Goal: Find specific page/section: Find specific page/section

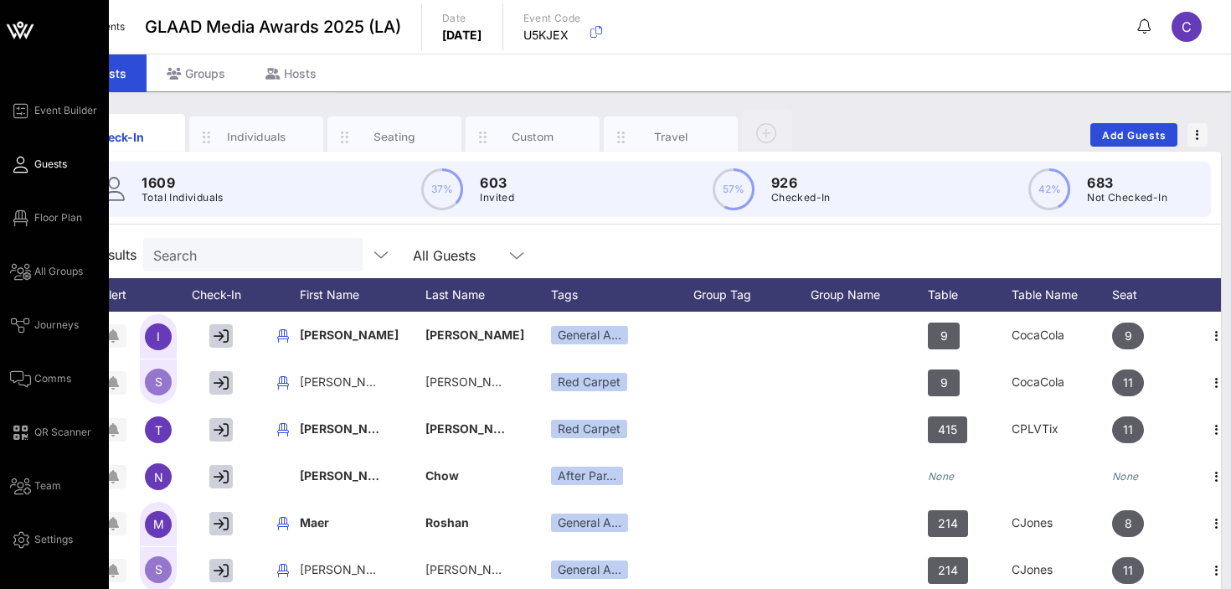
click at [15, 28] on icon at bounding box center [20, 31] width 15 height 14
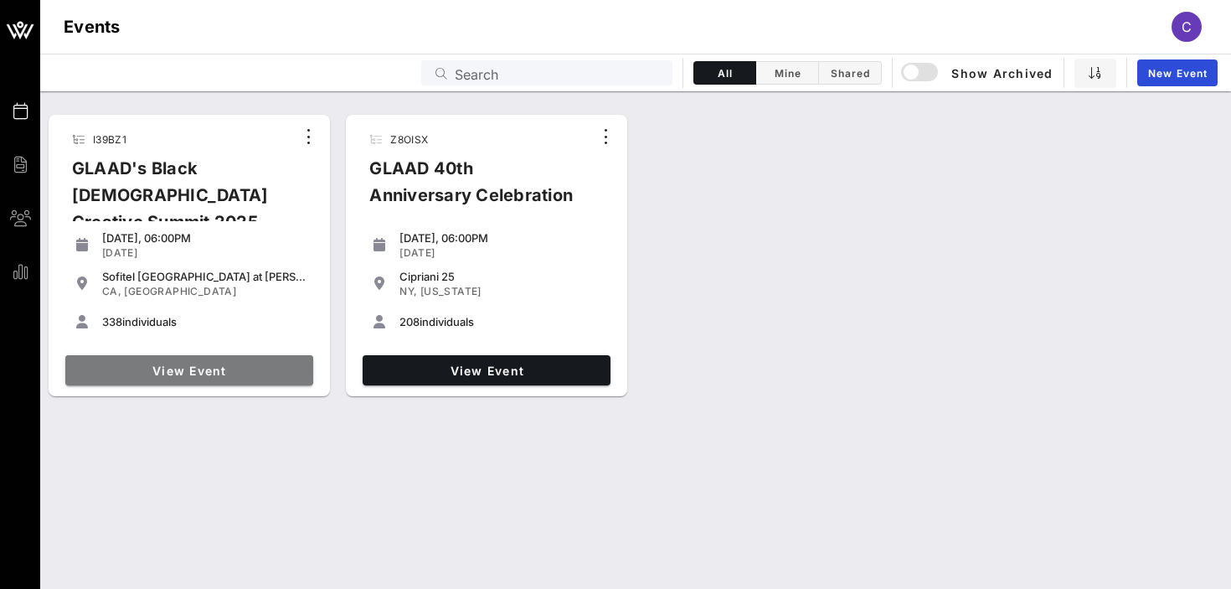
click at [191, 368] on span "View Event" at bounding box center [189, 371] width 235 height 14
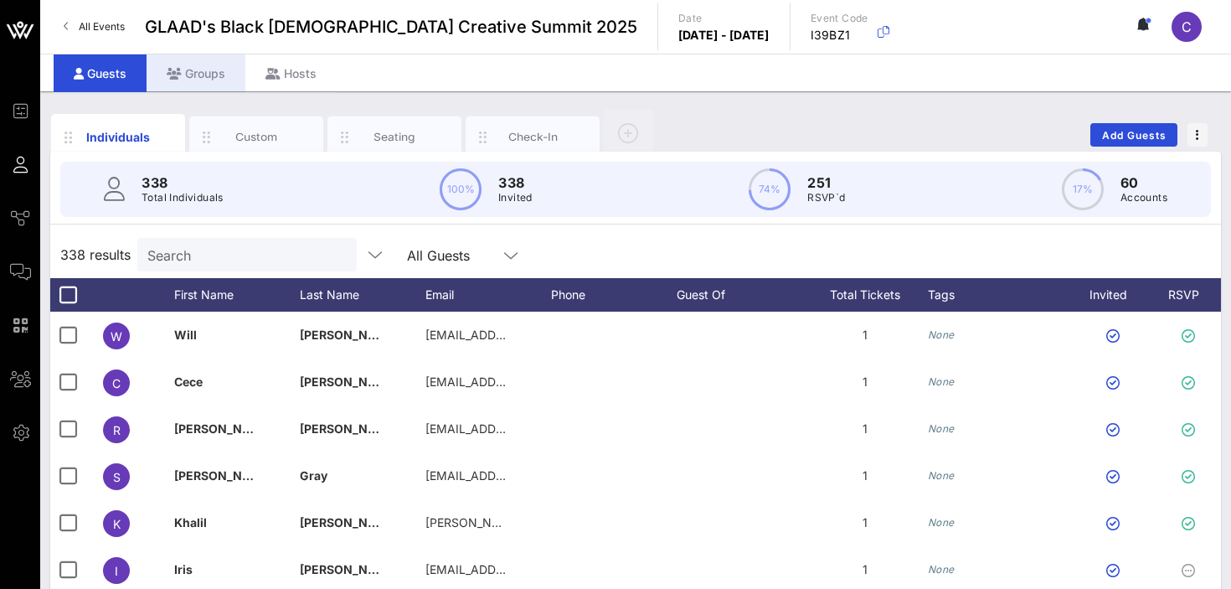
click at [199, 75] on div "Groups" at bounding box center [196, 73] width 99 height 38
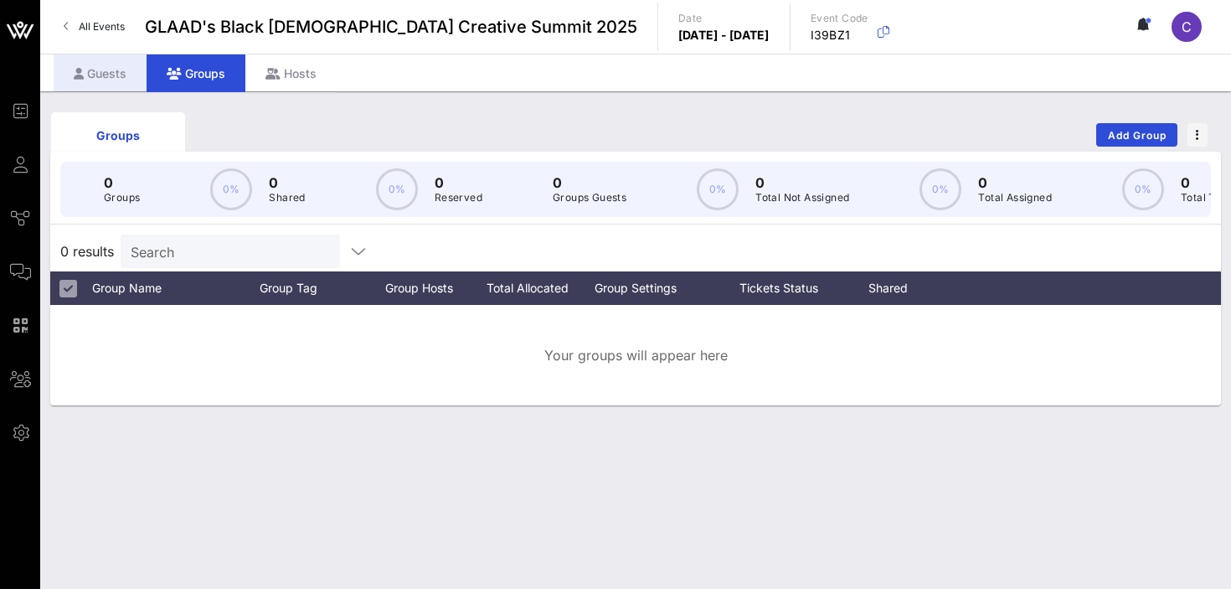
click at [94, 73] on div "Guests" at bounding box center [100, 73] width 93 height 38
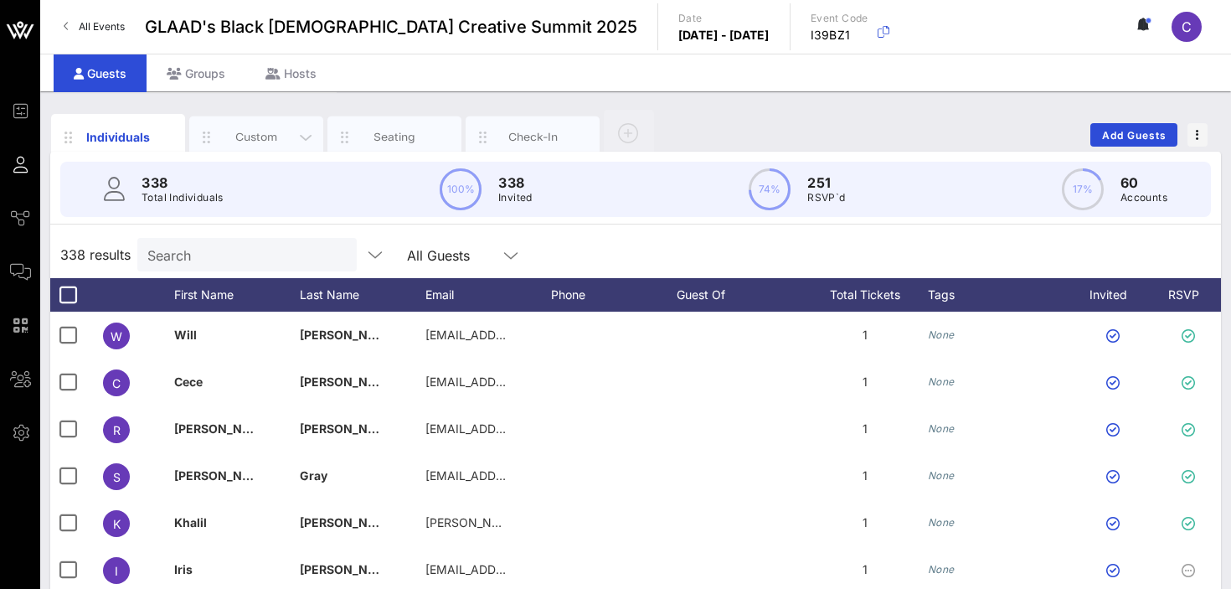
click at [245, 137] on div "Custom" at bounding box center [256, 137] width 75 height 16
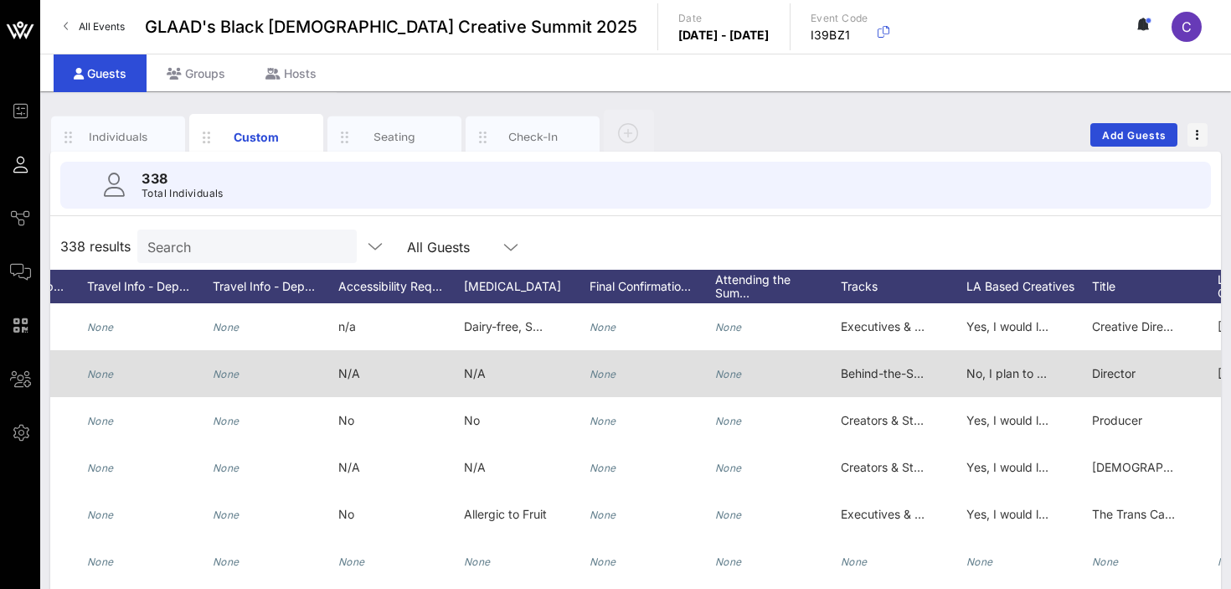
scroll to position [0, 1713]
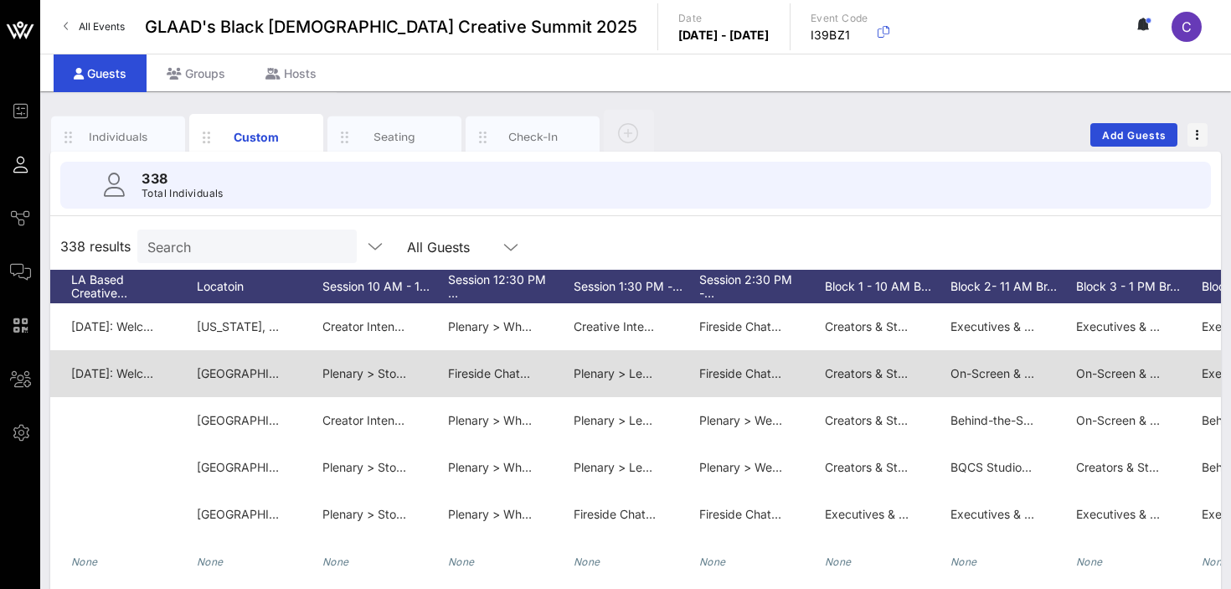
click at [364, 374] on span "Plenary > Stories That Shift Culture: Collaborating with Purpose" at bounding box center [495, 373] width 347 height 14
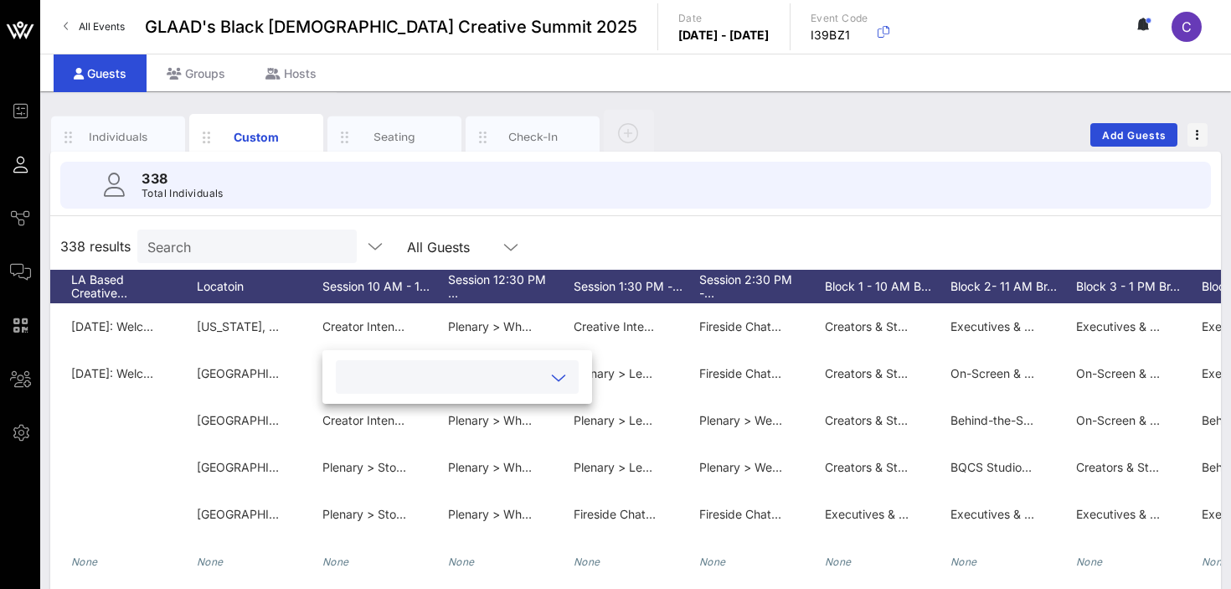
click at [551, 377] on icon at bounding box center [558, 378] width 15 height 20
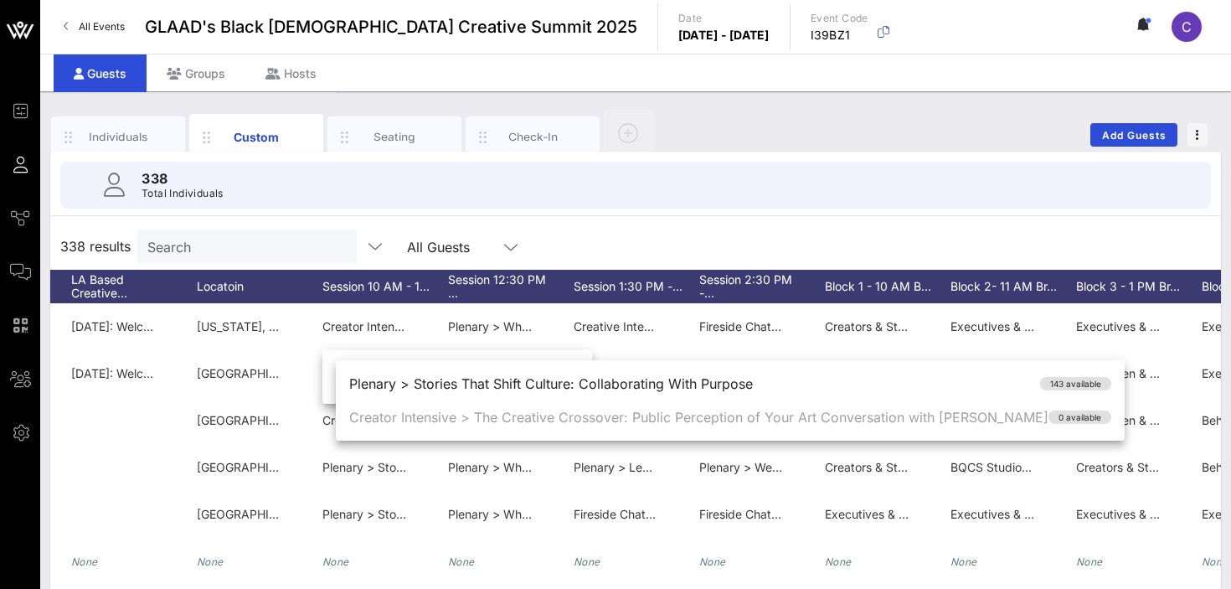
click at [576, 240] on div "338 results Search All Guests" at bounding box center [635, 246] width 1171 height 47
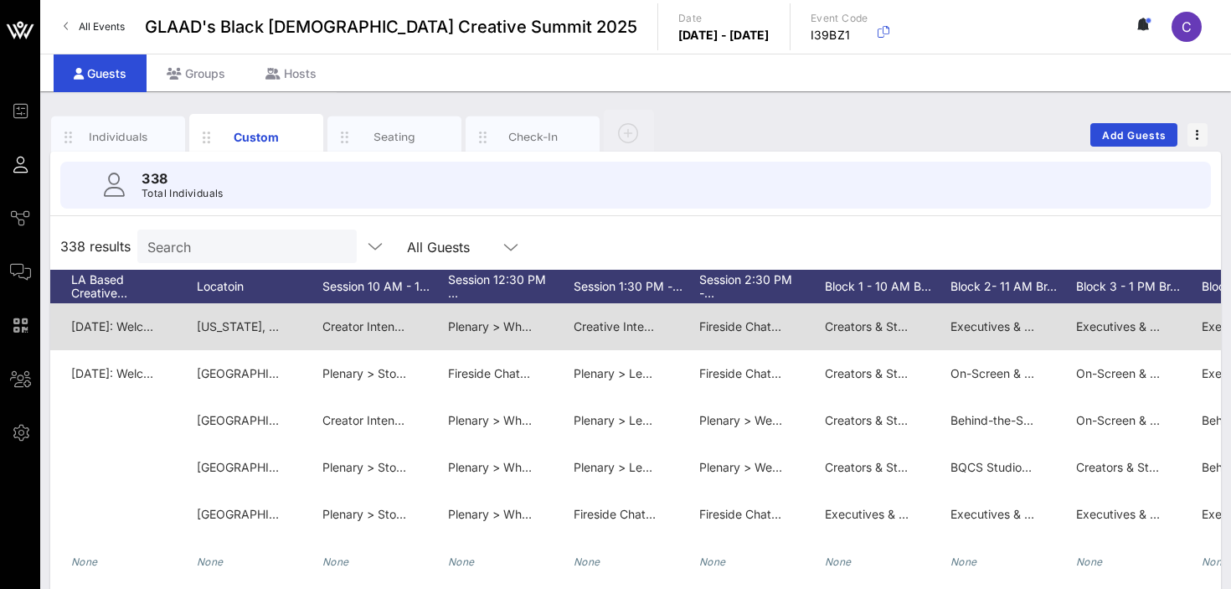
click at [613, 330] on span "Creative Intensive > Owning Your Story: The Future of Digital Culture" at bounding box center [762, 326] width 377 height 14
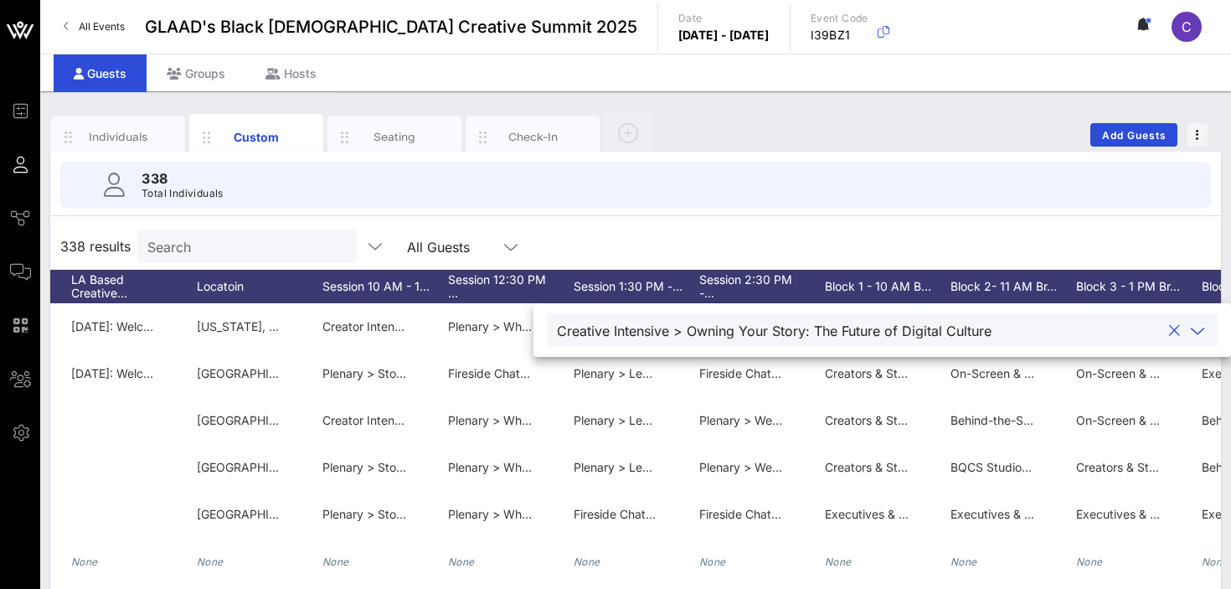
click at [1190, 330] on icon at bounding box center [1197, 331] width 15 height 20
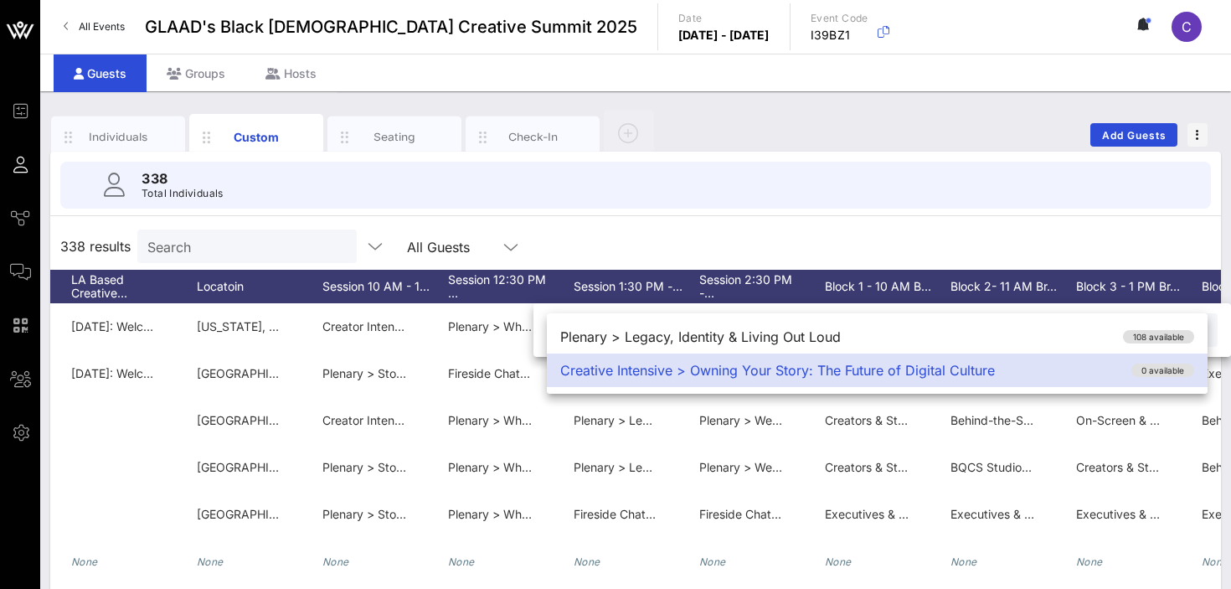
click at [823, 120] on div "Individuals Custom Seating Check-In Add Guests" at bounding box center [635, 135] width 1171 height 54
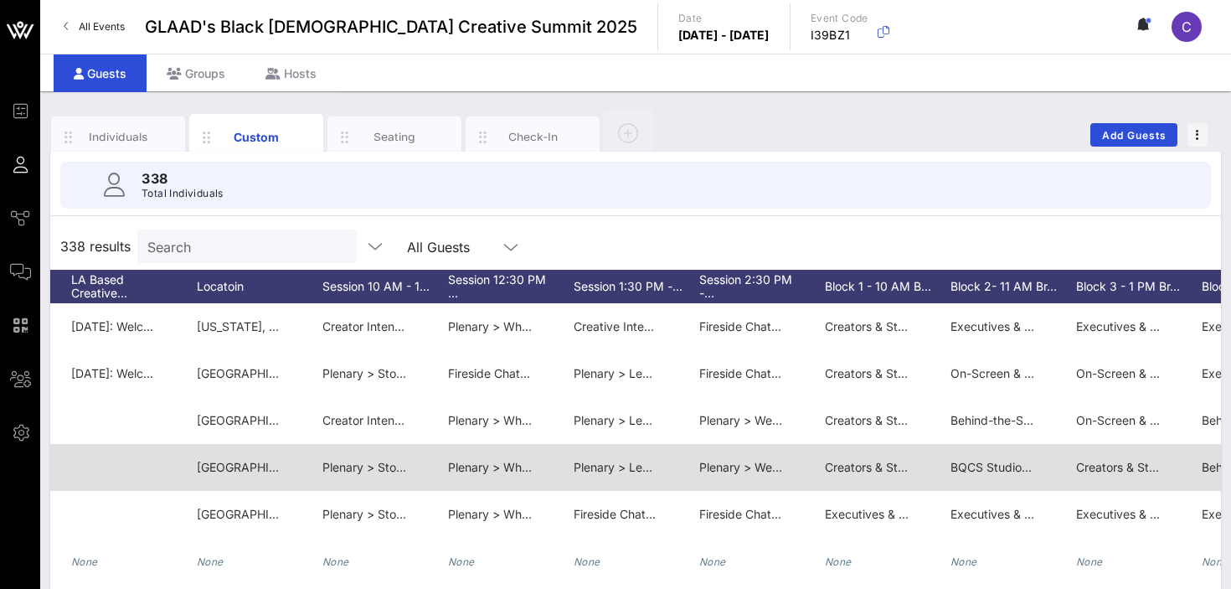
click at [976, 463] on span "BQCS Studio > ViiV: Project Disrupt: Makers of the Movement" at bounding box center [1120, 467] width 339 height 14
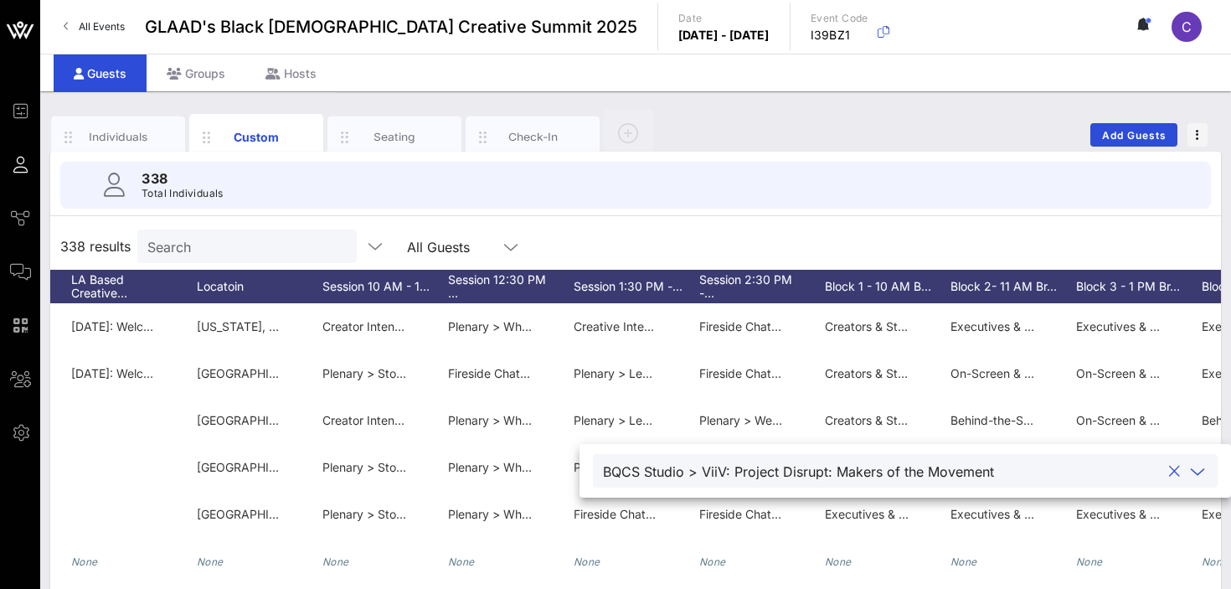
click at [1190, 472] on icon at bounding box center [1197, 472] width 15 height 20
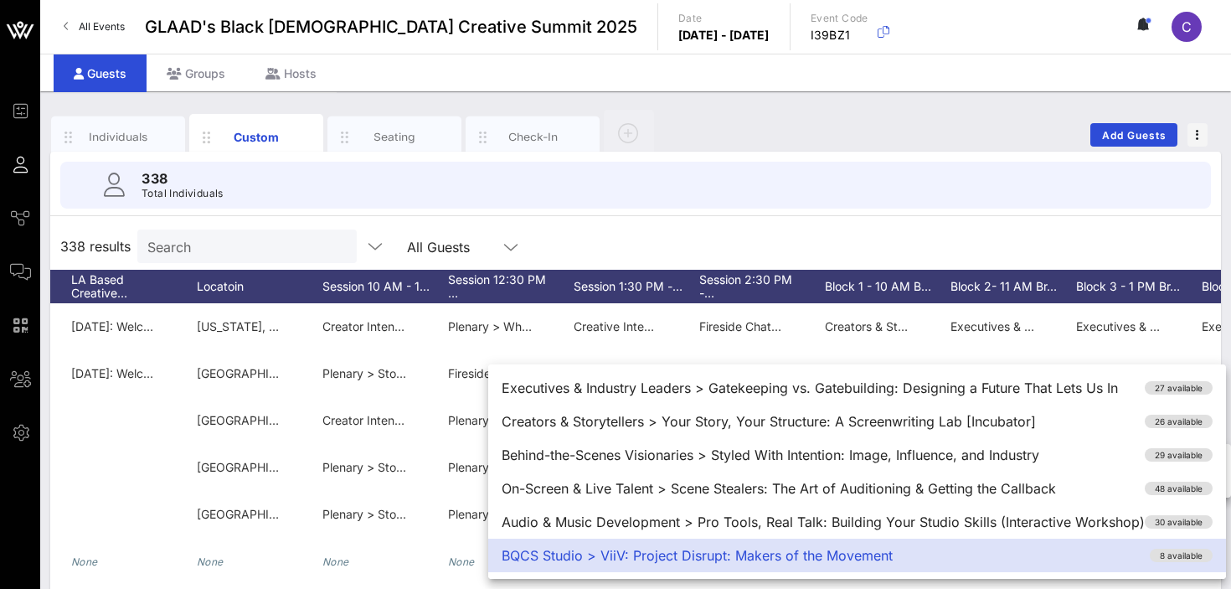
click at [926, 226] on div "338 results Search All Guests" at bounding box center [635, 246] width 1171 height 47
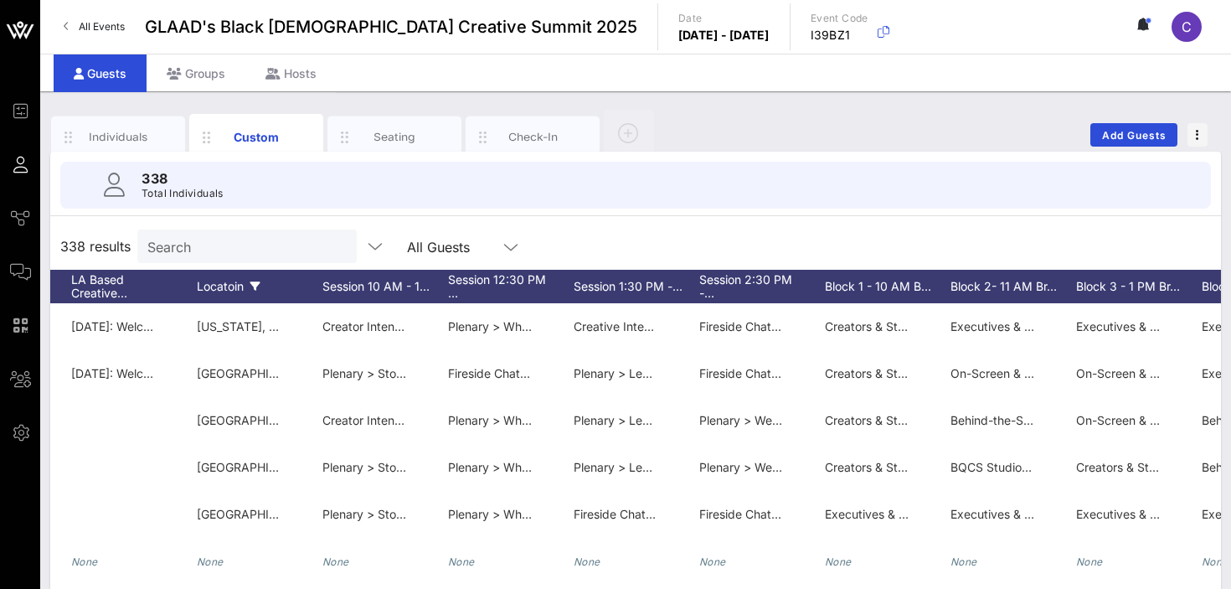
click at [225, 281] on div "Locatoin" at bounding box center [260, 287] width 126 height 34
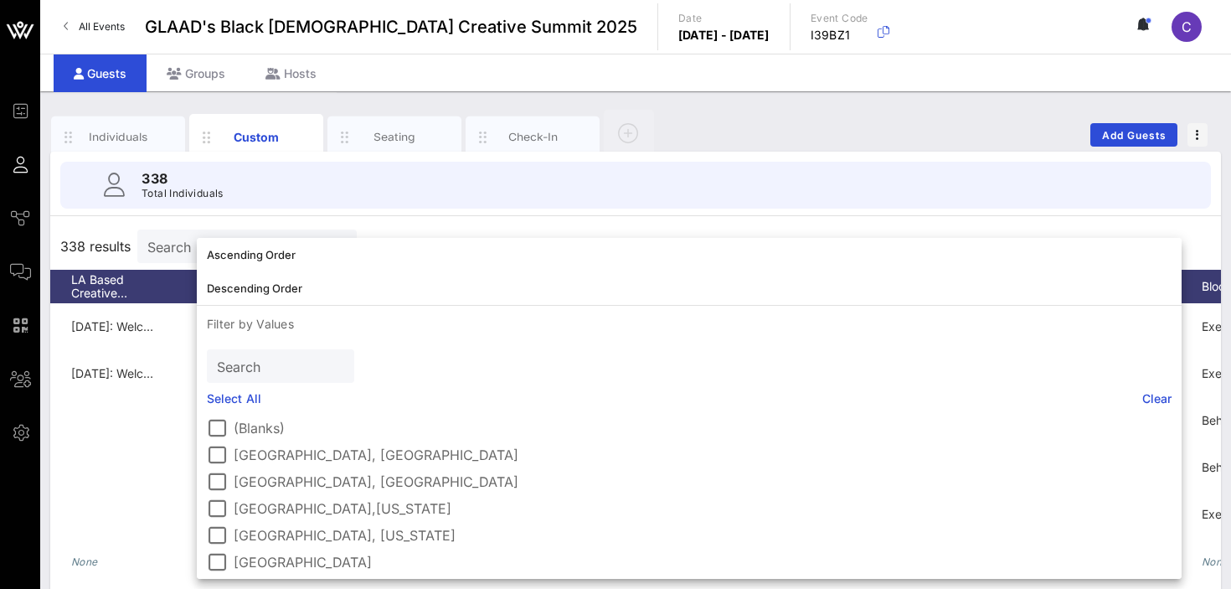
click at [597, 189] on div "338 Total Individuals" at bounding box center [635, 185] width 1151 height 47
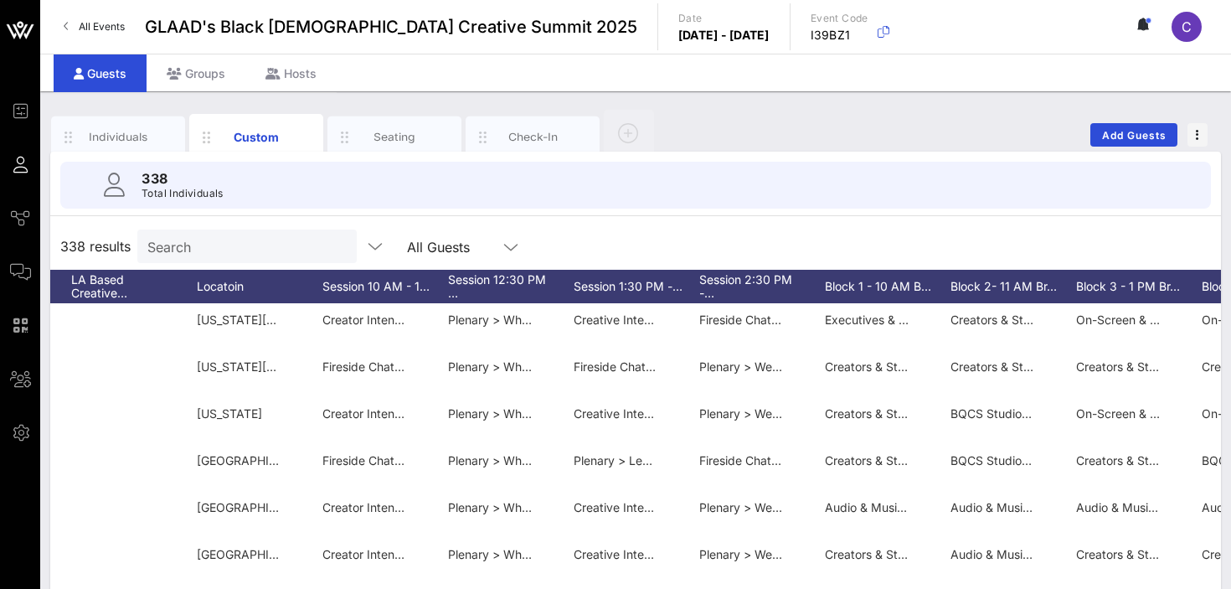
scroll to position [617, 2834]
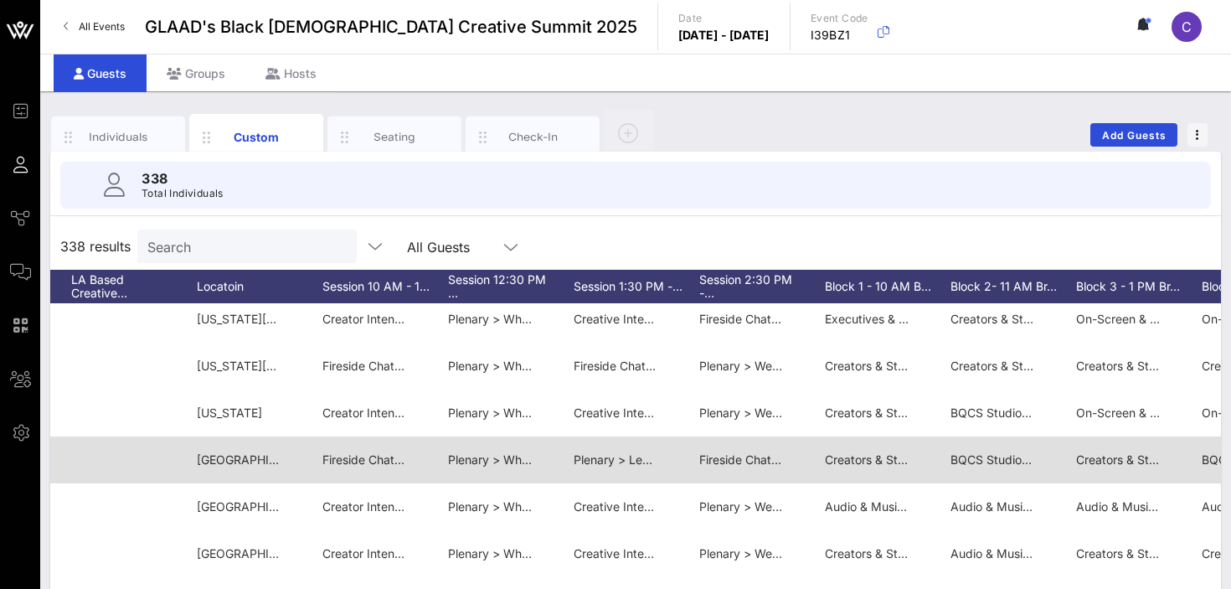
click at [485, 462] on span "Plenary > What Is Your Legacy with [PERSON_NAME]" at bounding box center [596, 459] width 296 height 14
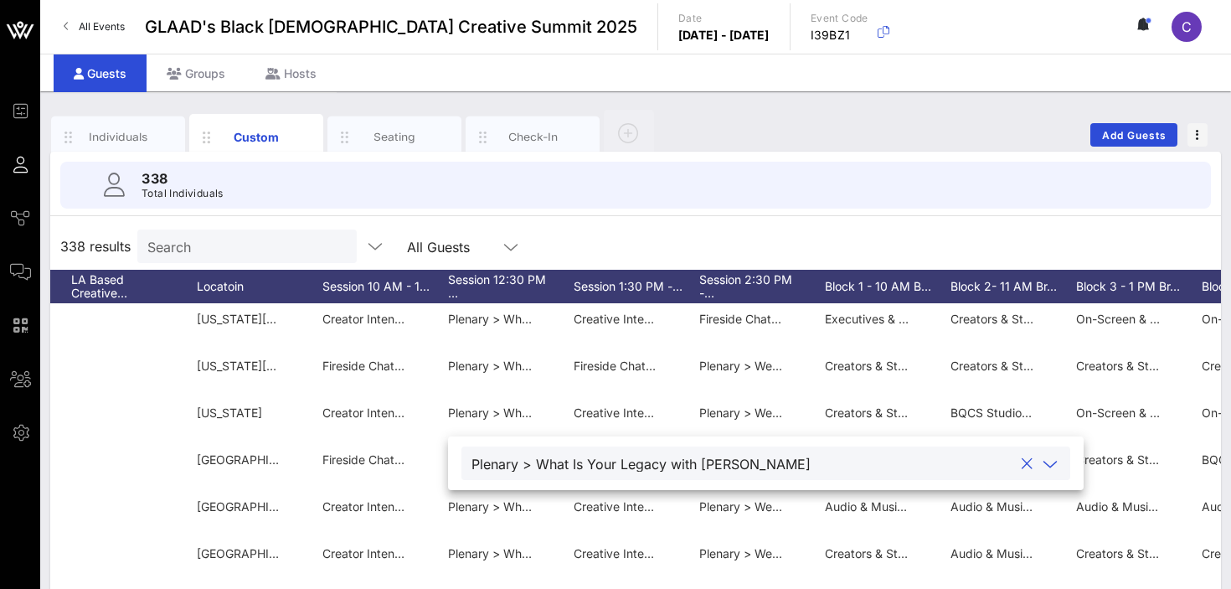
click at [1043, 458] on icon at bounding box center [1050, 464] width 15 height 20
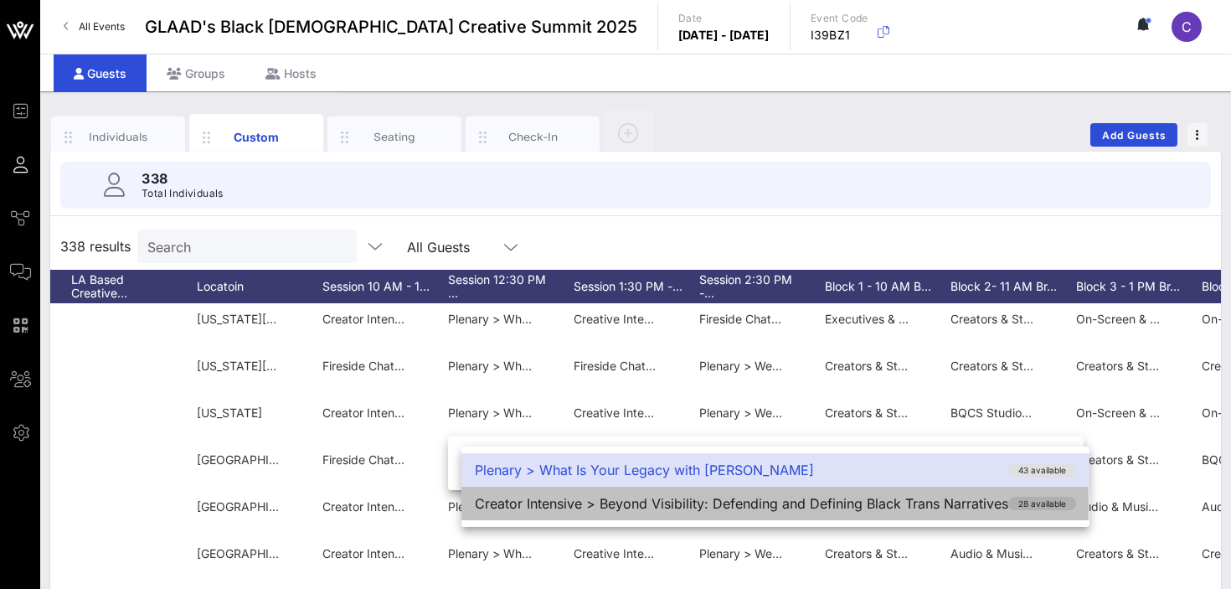
click at [909, 502] on div "Creator Intensive > Beyond Visibility: Defending and Defining Black Trans Narra…" at bounding box center [776, 504] width 628 height 34
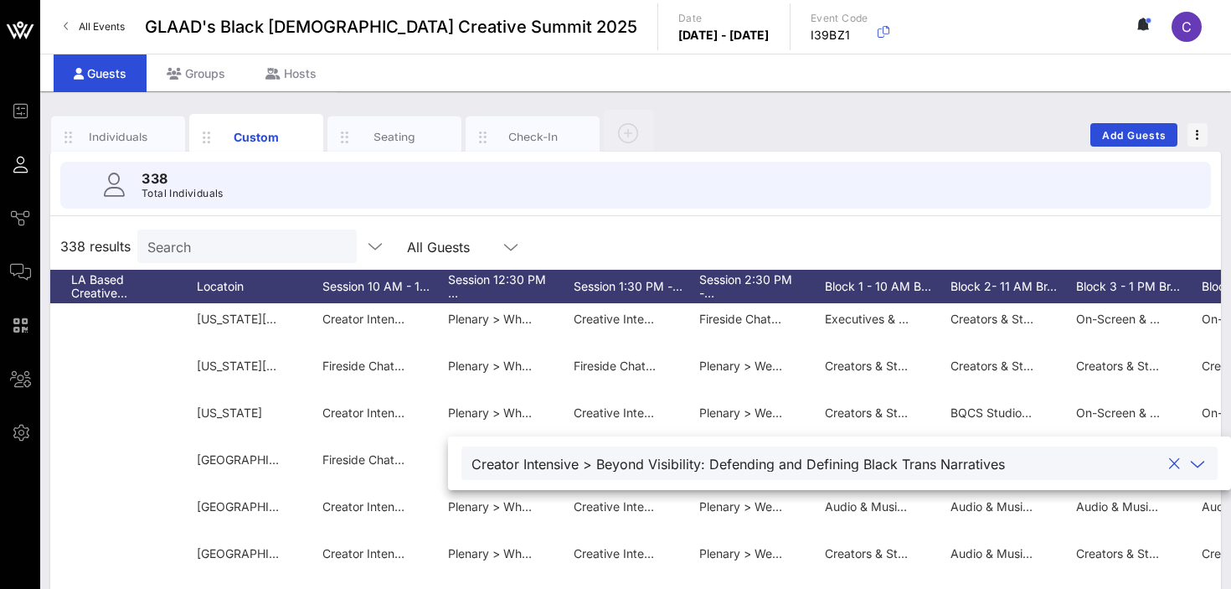
click at [711, 470] on div "Creator Intensive > Beyond Visibility: Defending and Defining Black Trans Narra…" at bounding box center [739, 464] width 534 height 15
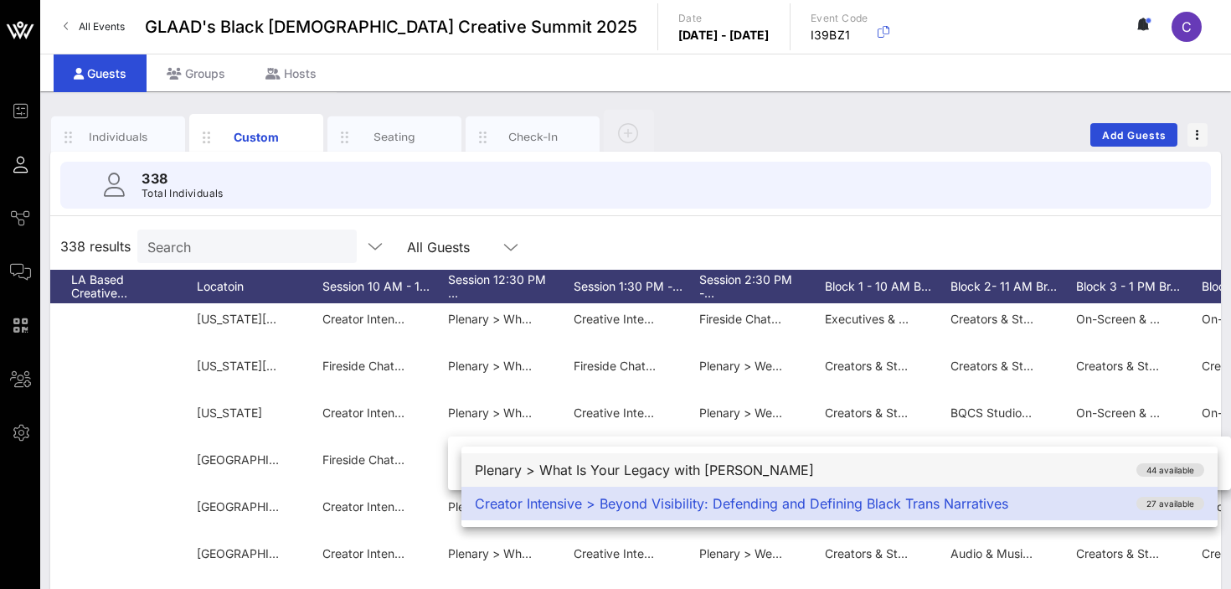
click at [710, 468] on div "Plenary > What Is Your Legacy with [PERSON_NAME] 44 available" at bounding box center [840, 470] width 756 height 34
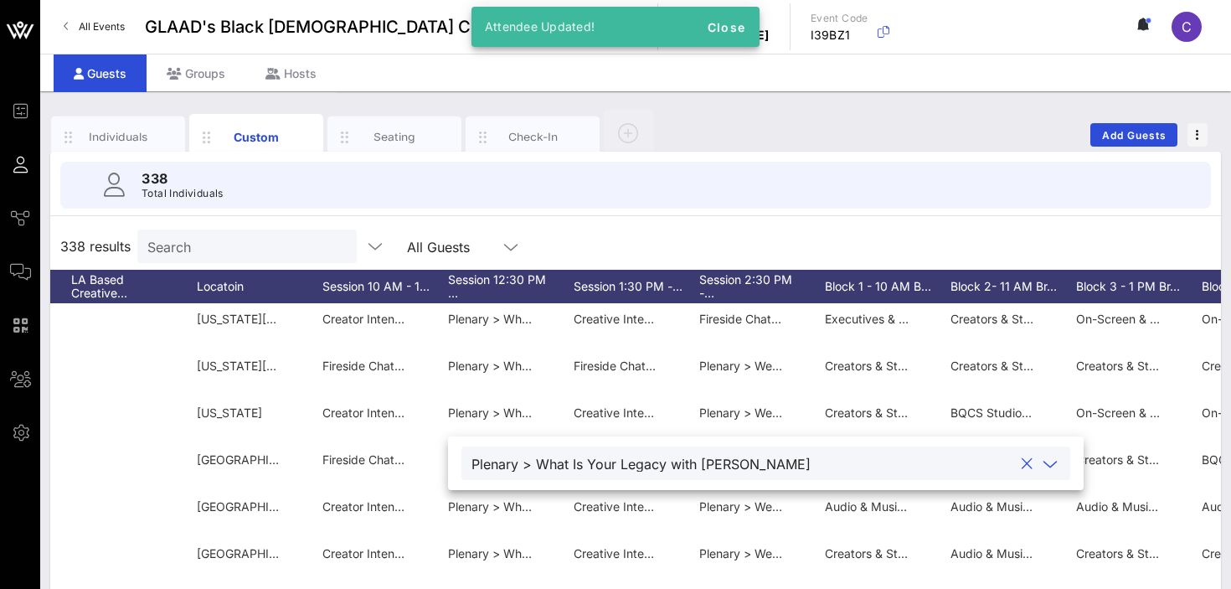
click at [1043, 461] on icon at bounding box center [1050, 464] width 15 height 20
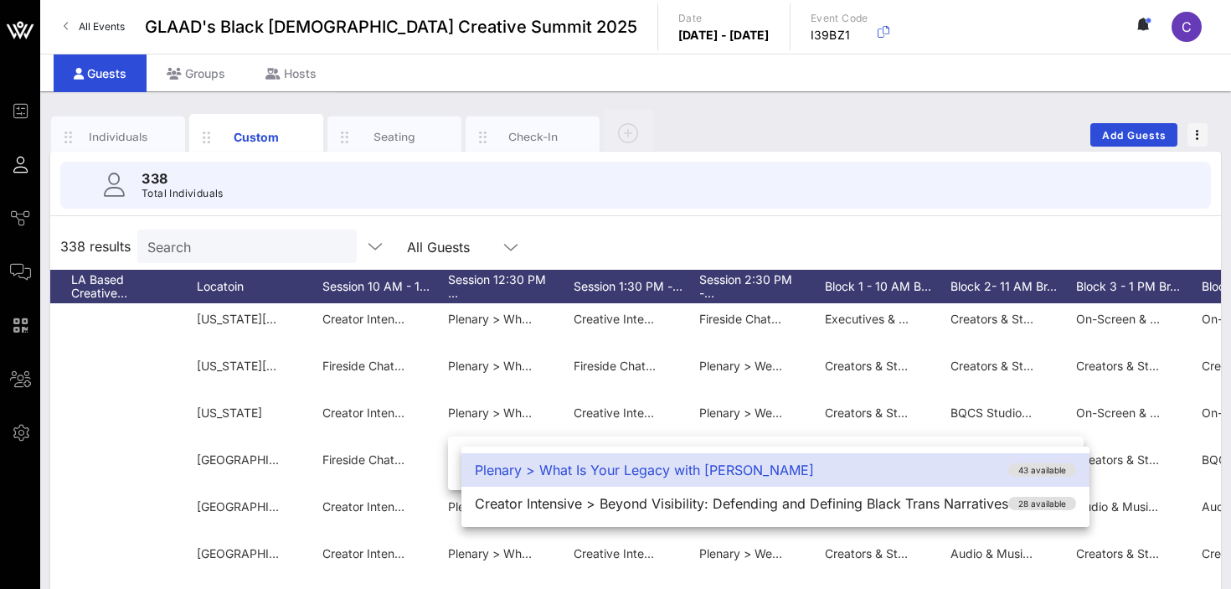
click at [751, 220] on div "338 Total Individuals 338 results Search All Guests First Name Last Name Full N…" at bounding box center [635, 479] width 1171 height 654
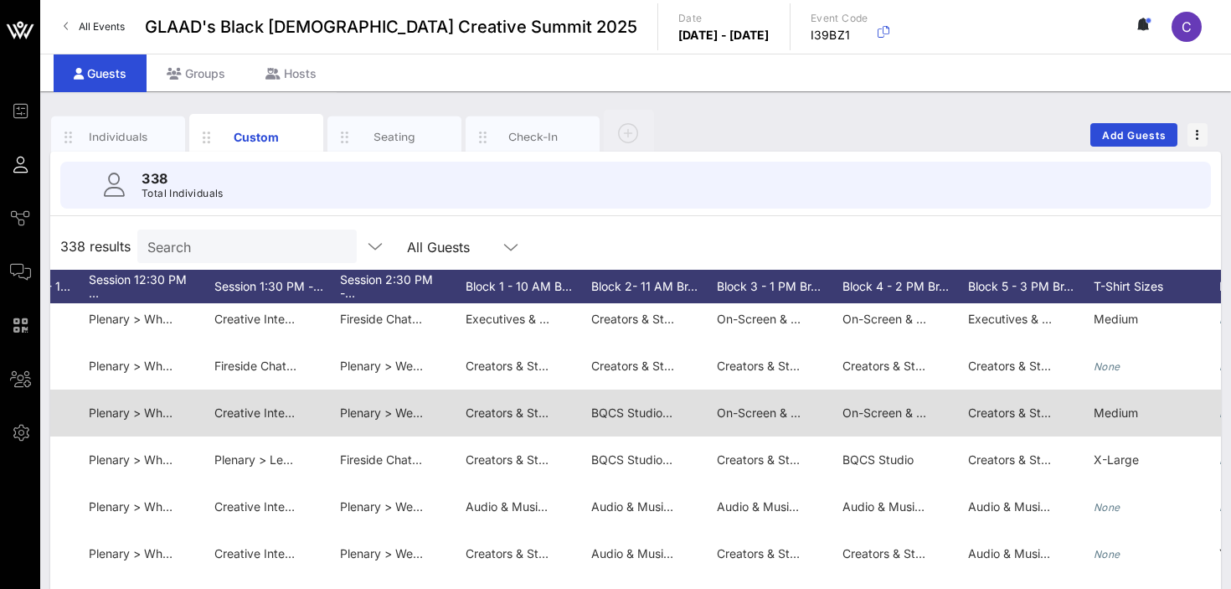
scroll to position [0, 3215]
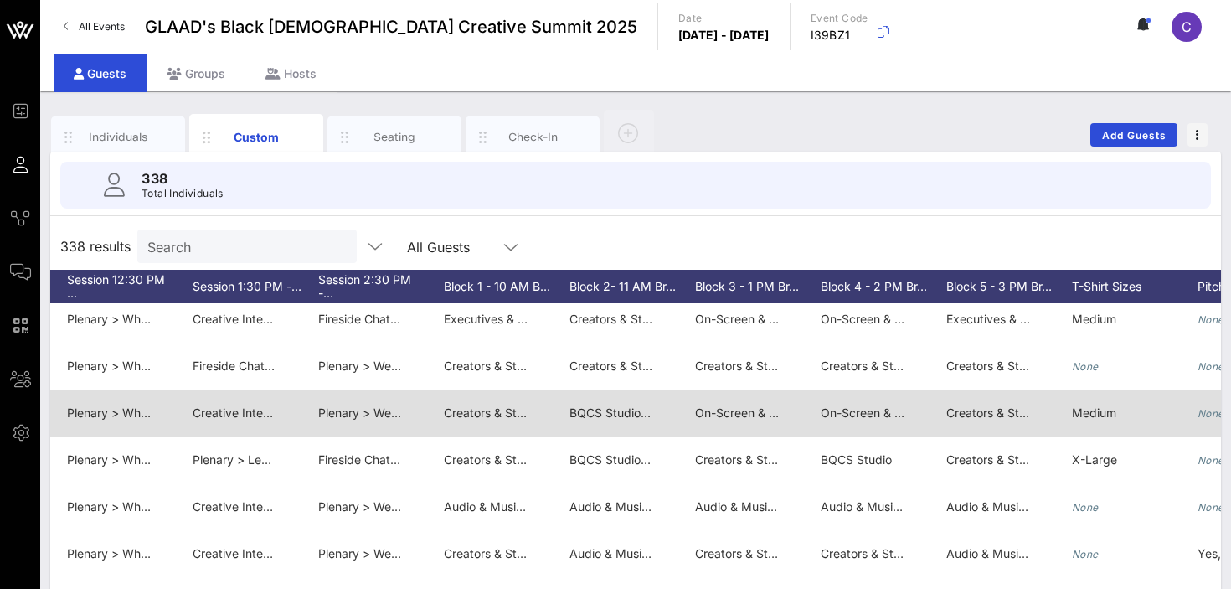
click at [625, 415] on span "BQCS Studio > ViiV: Project Disrupt: Makers of the Movement" at bounding box center [739, 412] width 339 height 14
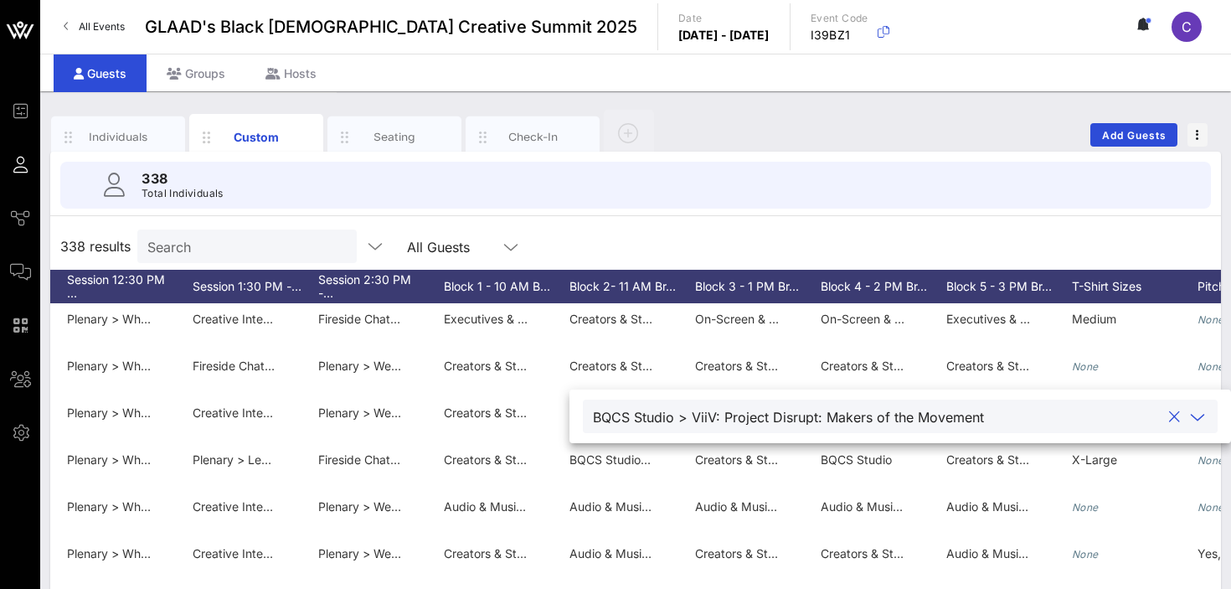
click at [1190, 417] on icon at bounding box center [1197, 417] width 15 height 20
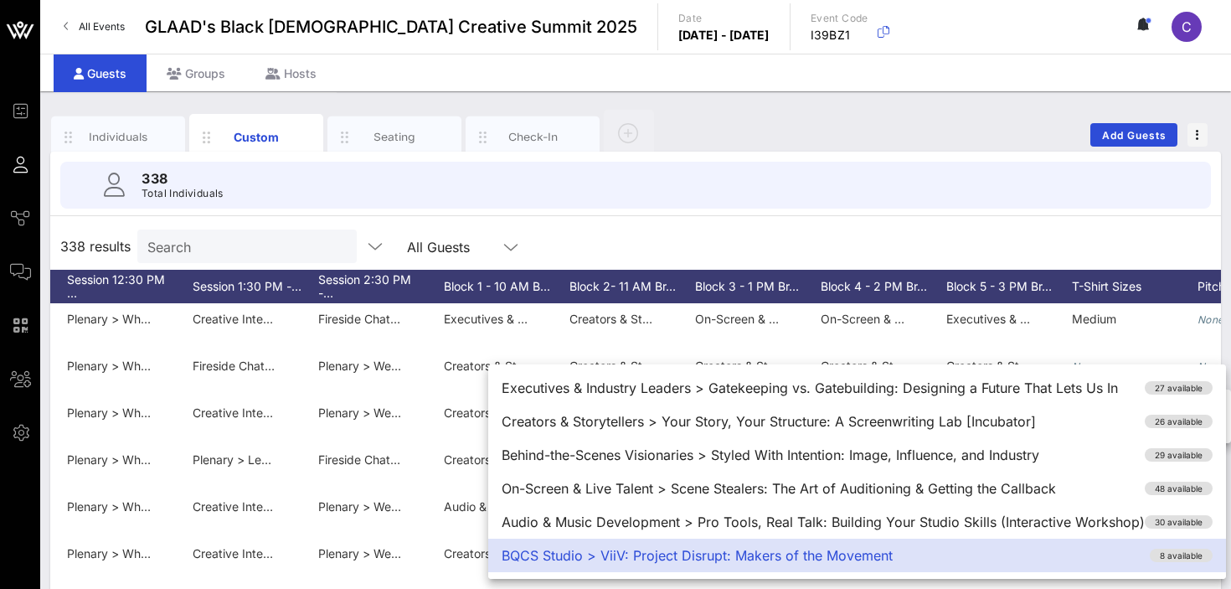
click at [754, 235] on div "338 results Search All Guests" at bounding box center [635, 246] width 1171 height 47
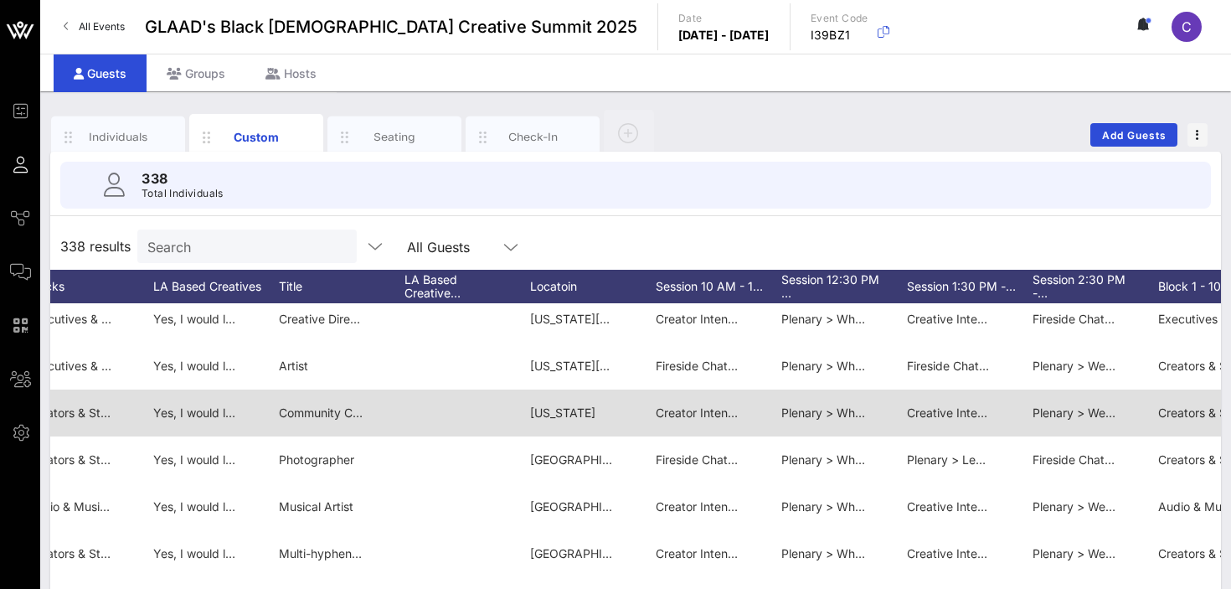
scroll to position [0, 2203]
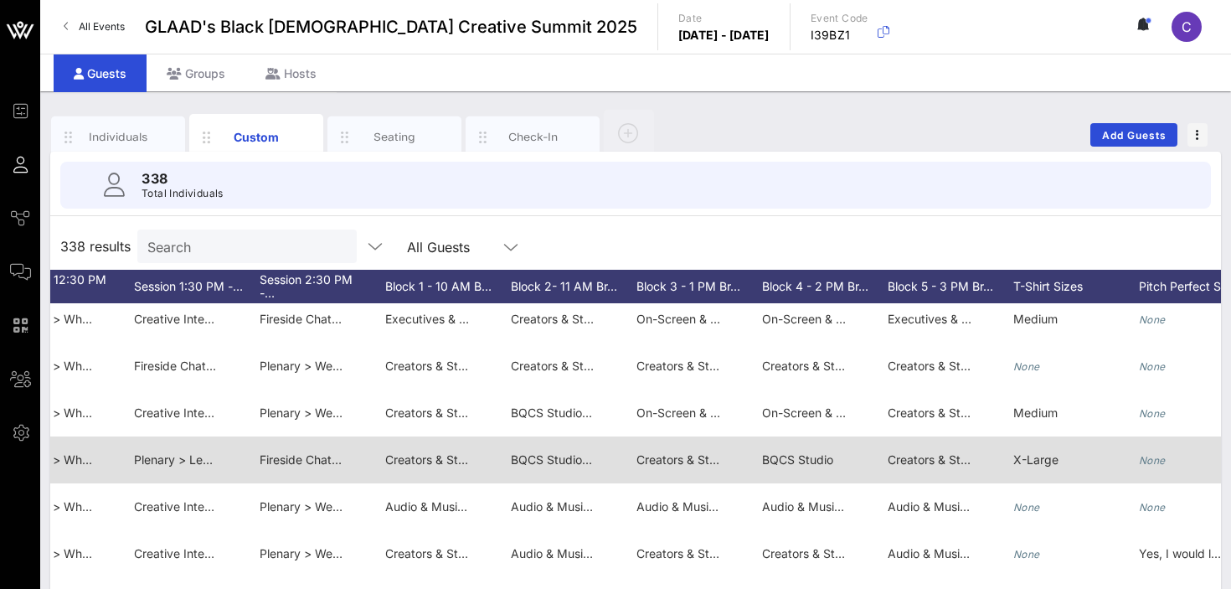
click at [797, 467] on div "BQCS Studio" at bounding box center [797, 459] width 71 height 47
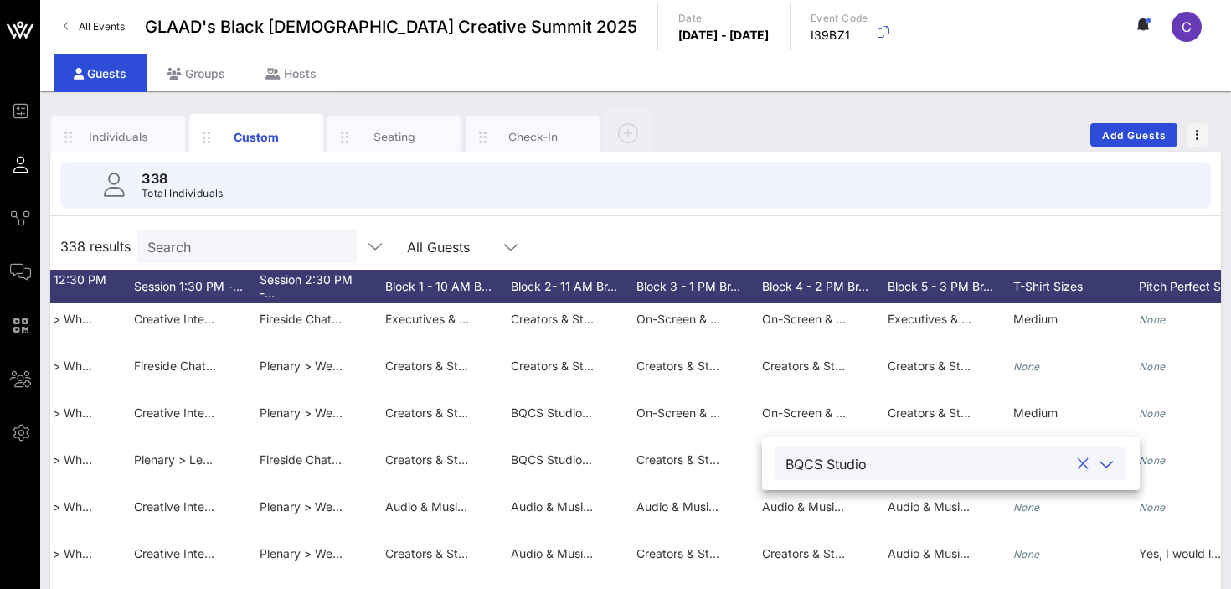
click at [1099, 461] on icon at bounding box center [1106, 464] width 15 height 20
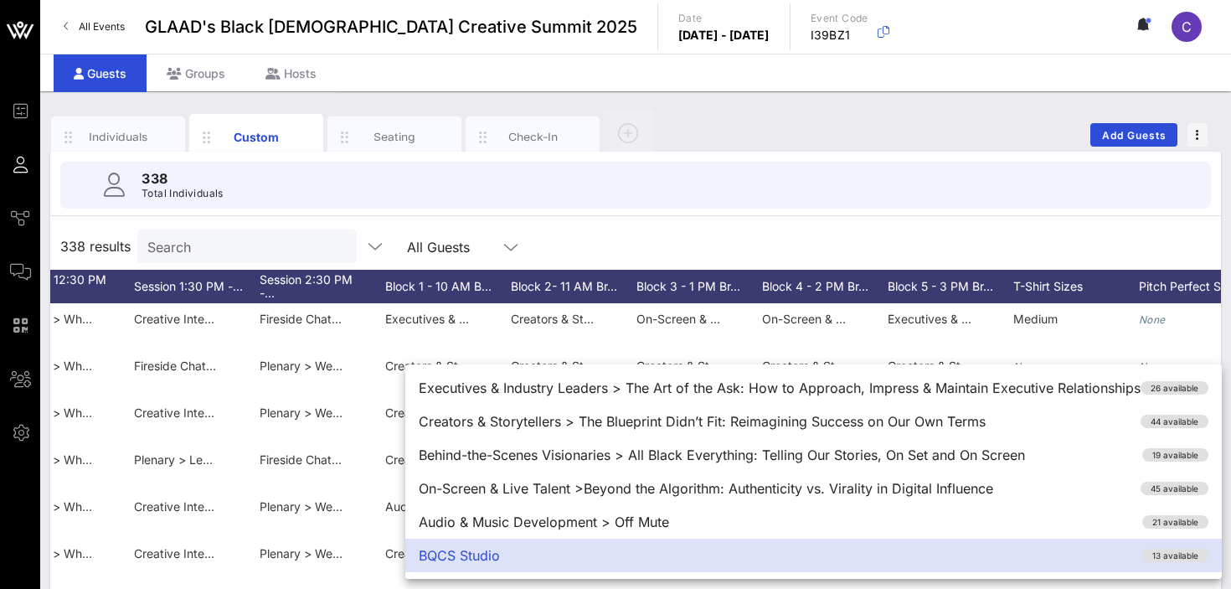
click at [756, 234] on div "338 results Search All Guests" at bounding box center [635, 246] width 1171 height 47
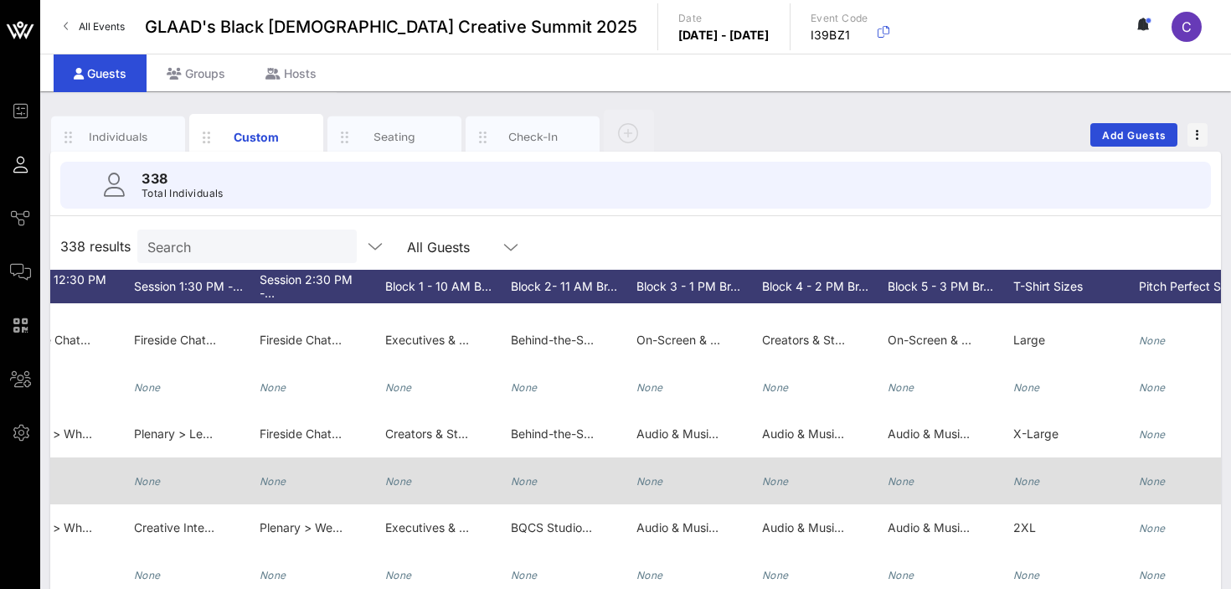
scroll to position [6848, 3274]
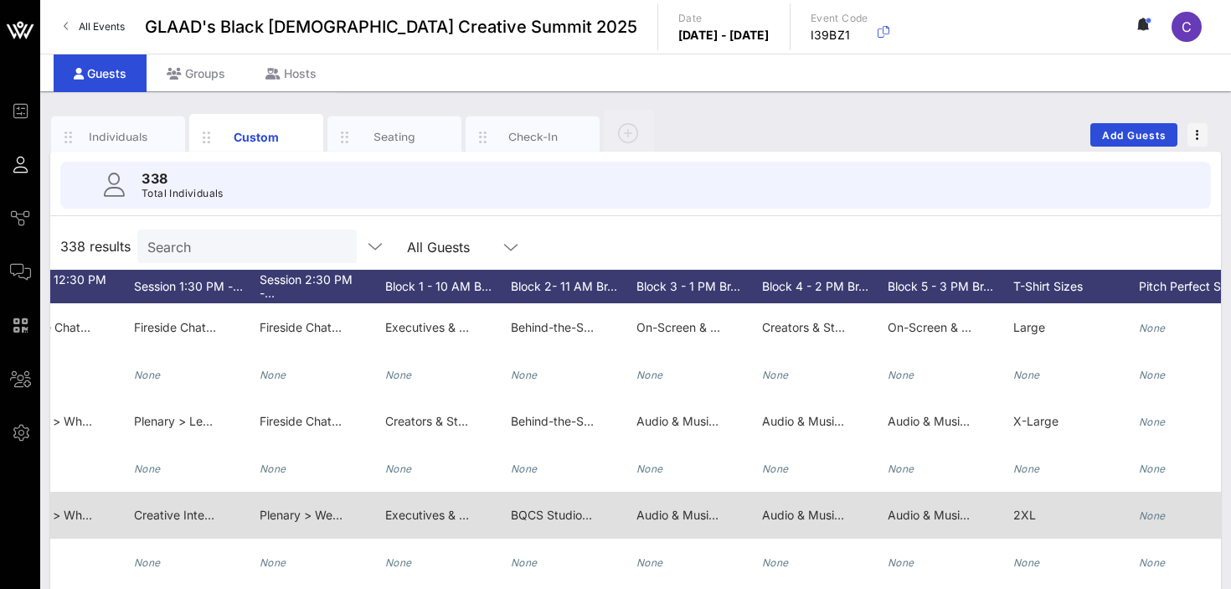
click at [547, 517] on span "BQCS Studio > ViiV: Project Disrupt: Makers of the Movement" at bounding box center [680, 515] width 339 height 14
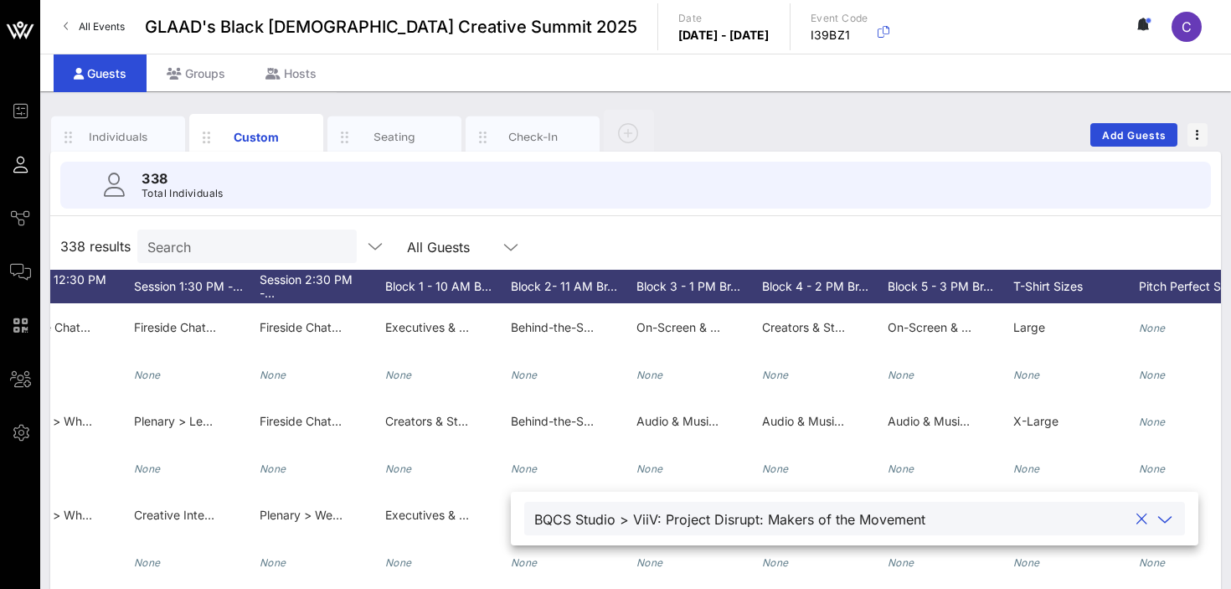
click at [1158, 519] on icon at bounding box center [1165, 519] width 15 height 20
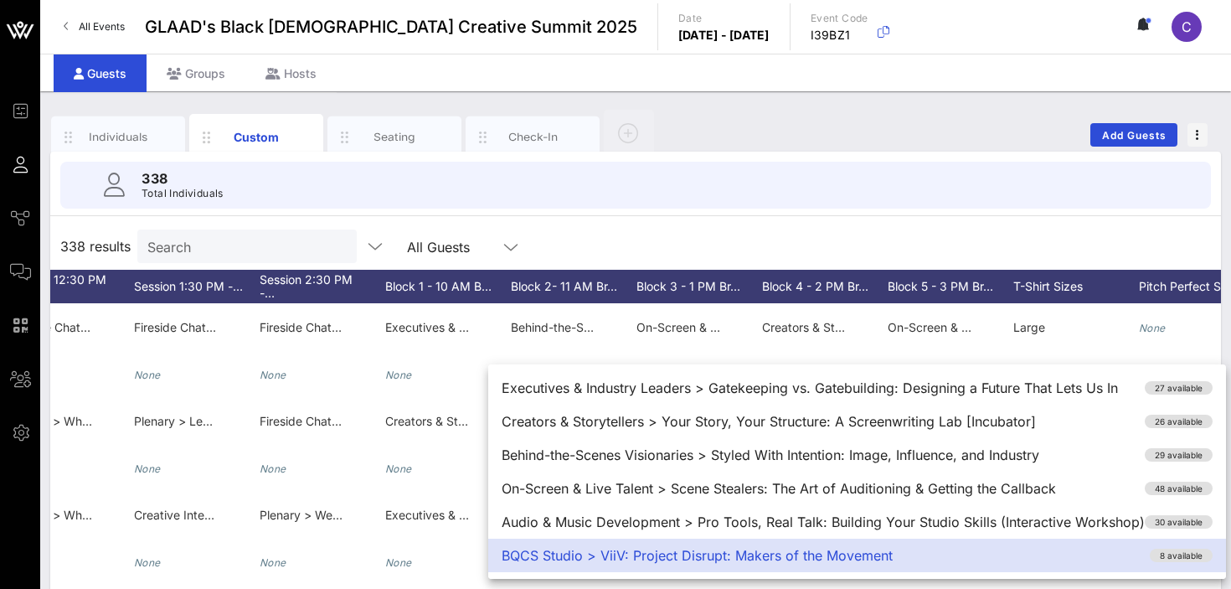
click at [740, 233] on div "338 results Search All Guests" at bounding box center [635, 246] width 1171 height 47
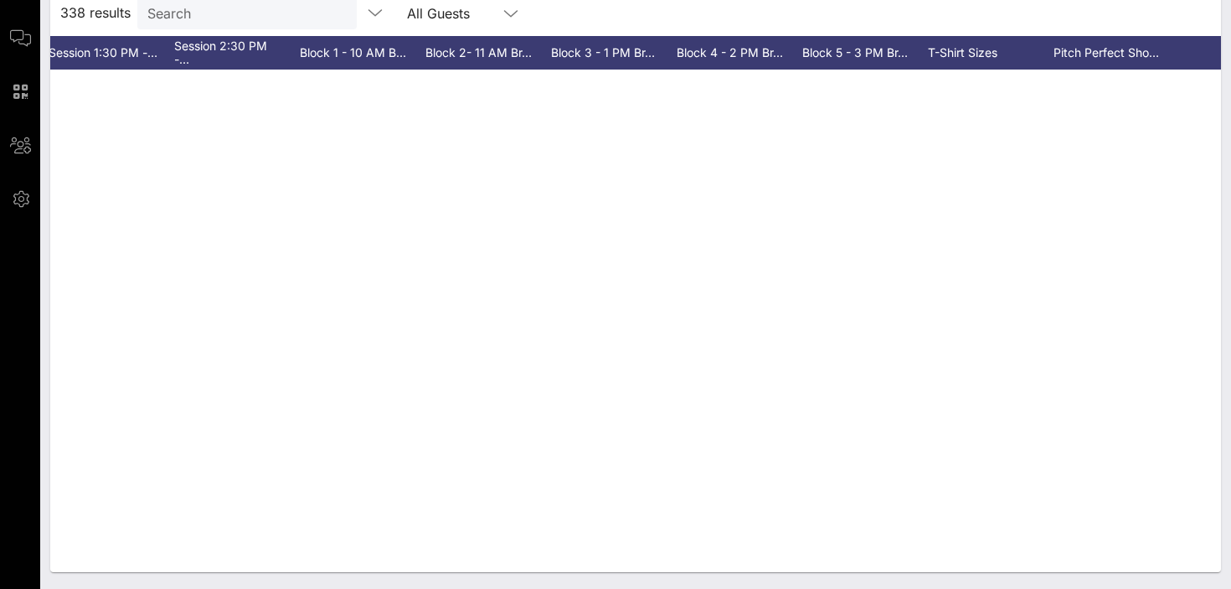
scroll to position [0, 3359]
click span "Yes, I would like to submit a pitch for consideration."
click at [727, 16] on div "338 results Search All Guests" at bounding box center [635, 12] width 1171 height 47
click span "Creators & Storytellers >Exploring the Archives: Reclaiming Our Stories Through…"
click icon
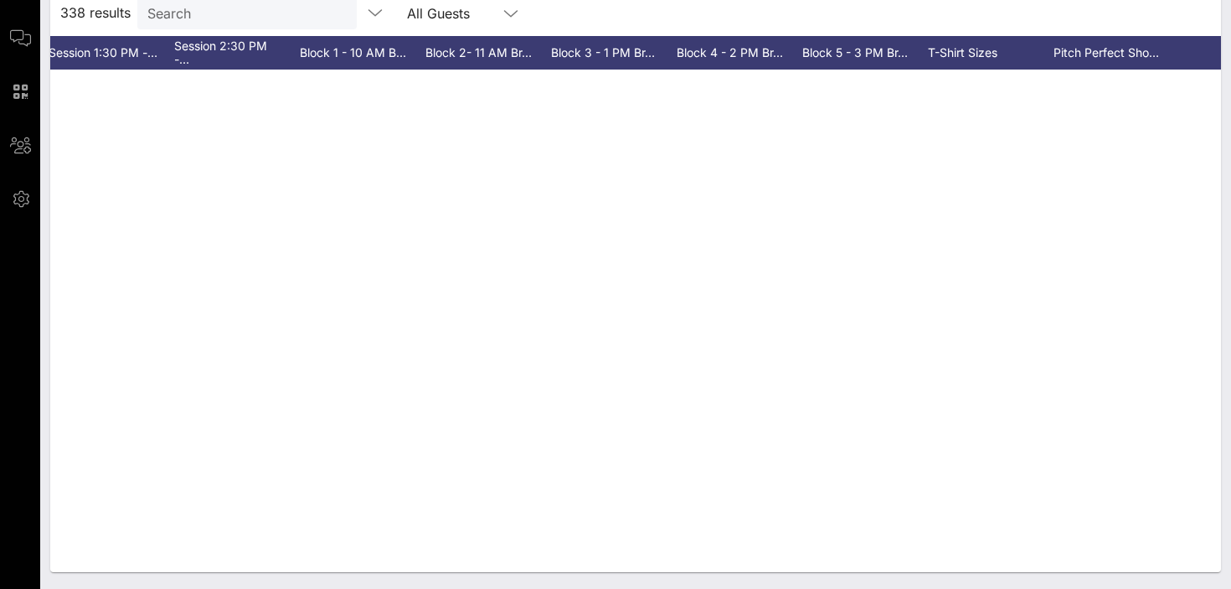
click at [779, 13] on div "338 results Search All Guests" at bounding box center [635, 12] width 1171 height 47
click span "Executives & Industry Leaders > Power & Partnership: Cultivating Relationships …"
click icon
click at [740, 8] on div "338 results Search All Guests" at bounding box center [635, 12] width 1171 height 47
click div "Creators & Storytellers >Exploring the Archives: Reclaiming Our Stories Through…"
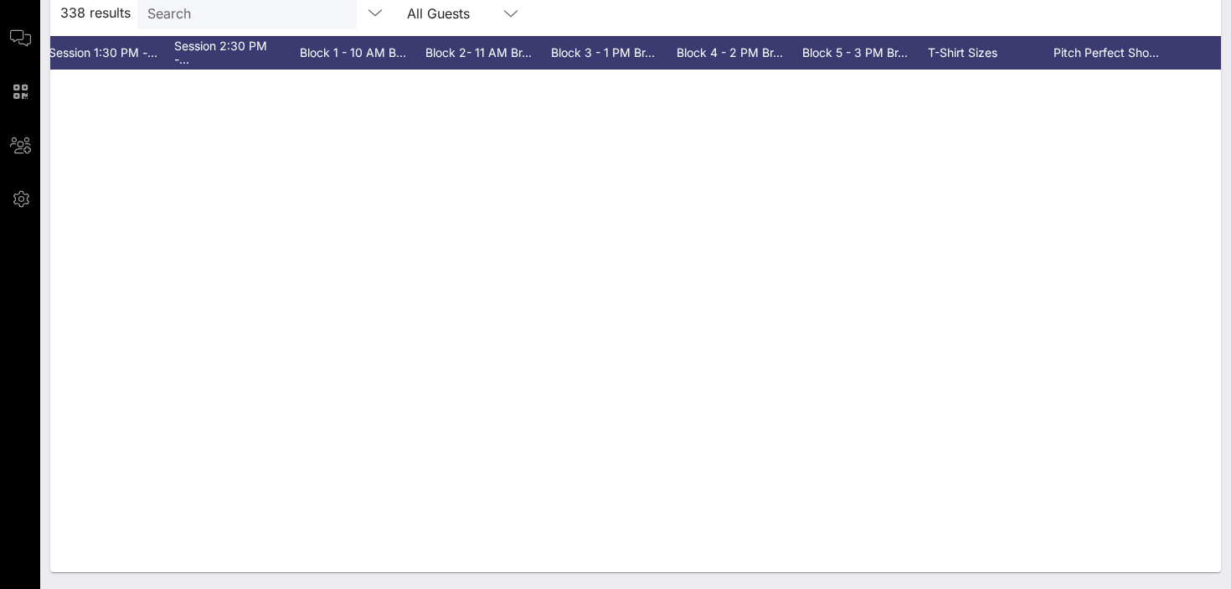
click icon
click at [746, 17] on div "338 results Search All Guests" at bounding box center [635, 12] width 1171 height 47
click span "Fireside Chat > Creating Boldly, Safely: A Conversation with TikTok"
click icon
click at [565, 20] on div "338 results Search All Guests" at bounding box center [635, 12] width 1171 height 47
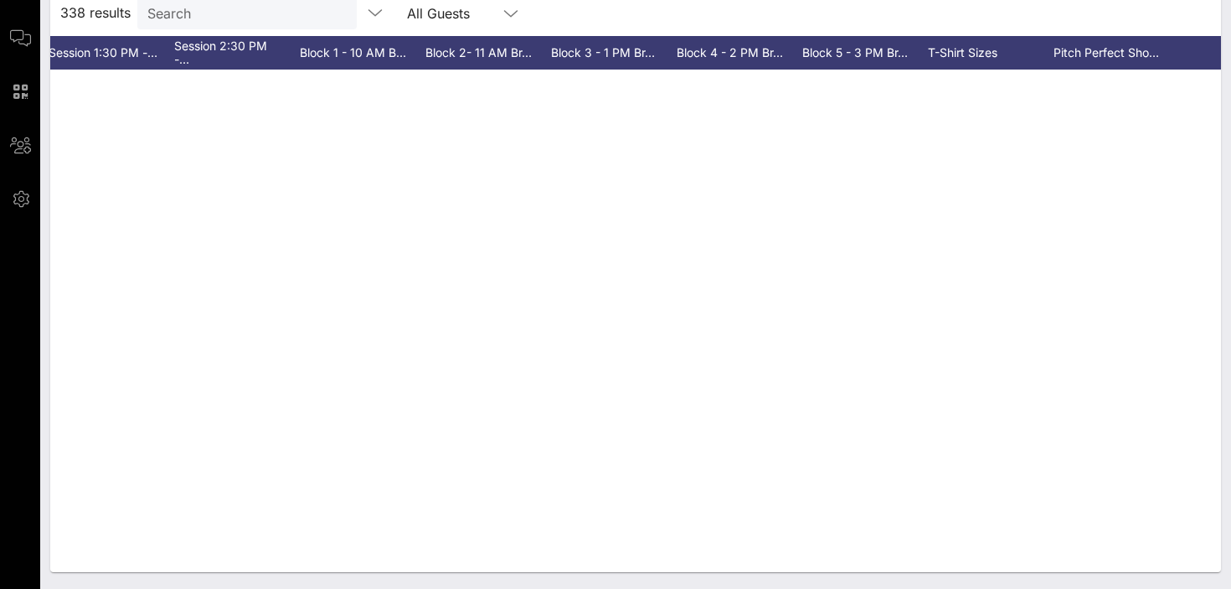
click div "Fireside Chat > Creating Boldly, Safely: A Conversation with TikTok"
click at [514, 10] on div "338 results Search All Guests" at bounding box center [635, 12] width 1171 height 47
click span "Fireside Chat > Creating Boldly, Safely: A Conversation with TikTok"
click icon
click at [573, 12] on div "338 results Search All Guests" at bounding box center [635, 12] width 1171 height 47
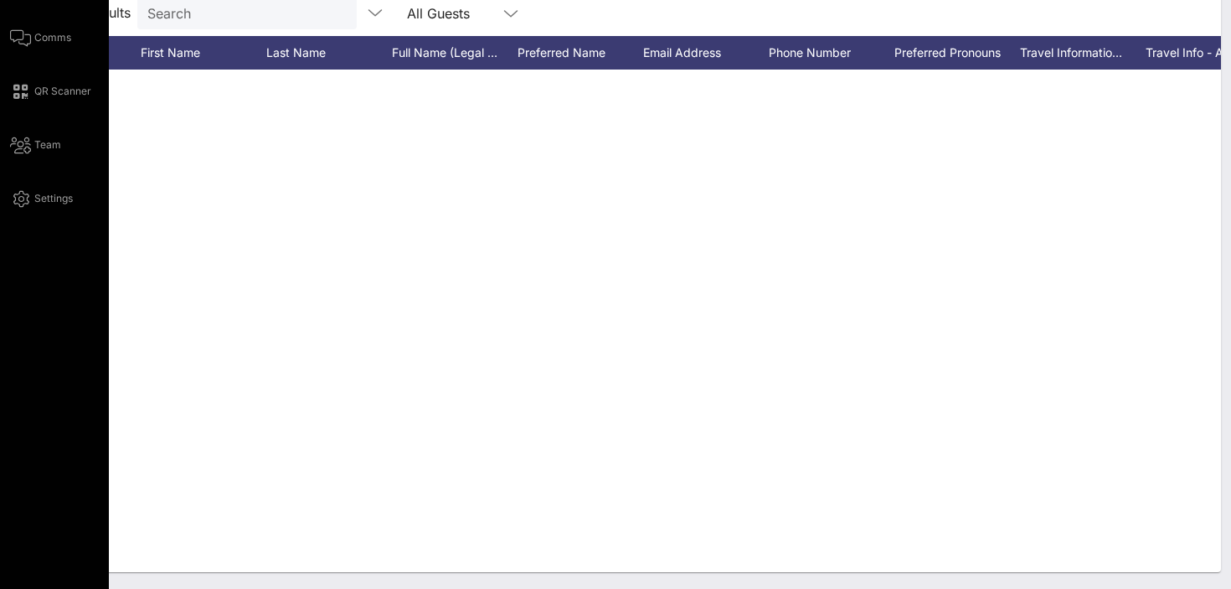
scroll to position [0, 0]
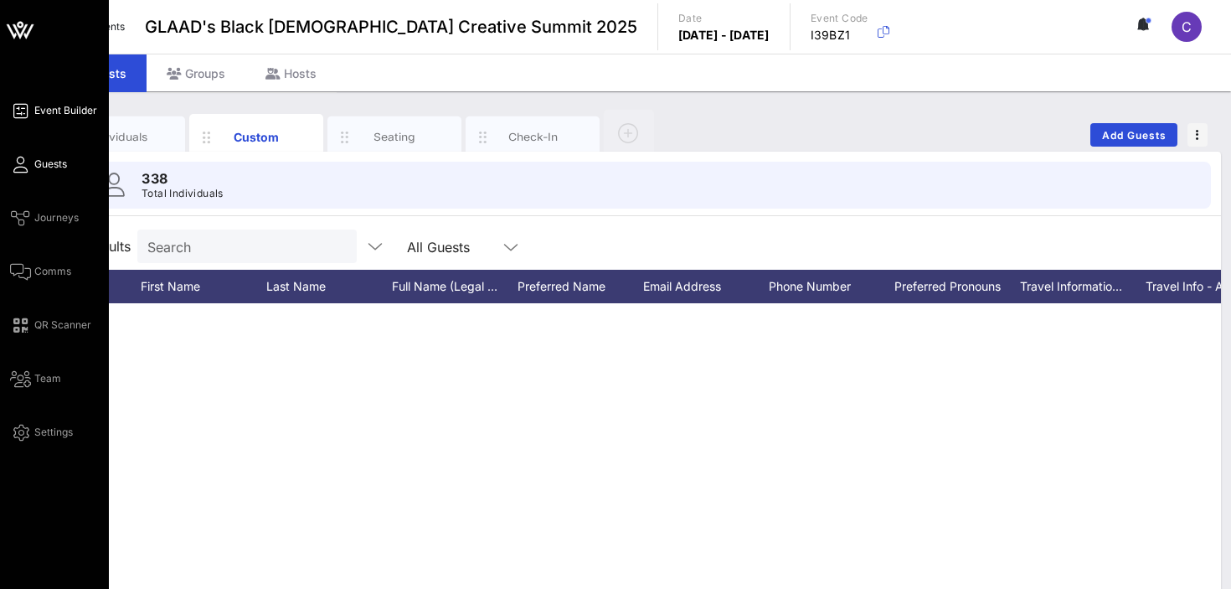
click at [51, 107] on span "Event Builder" at bounding box center [65, 110] width 63 height 15
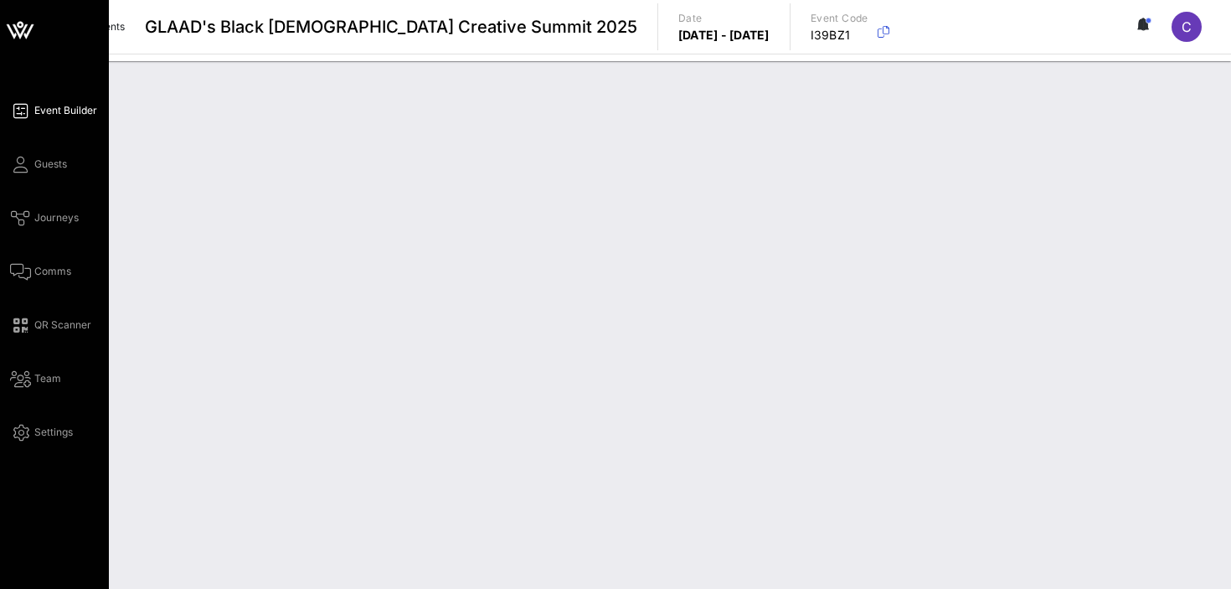
click div "BQCS 2025 CoHort Guestbook"
